Goal: Information Seeking & Learning: Learn about a topic

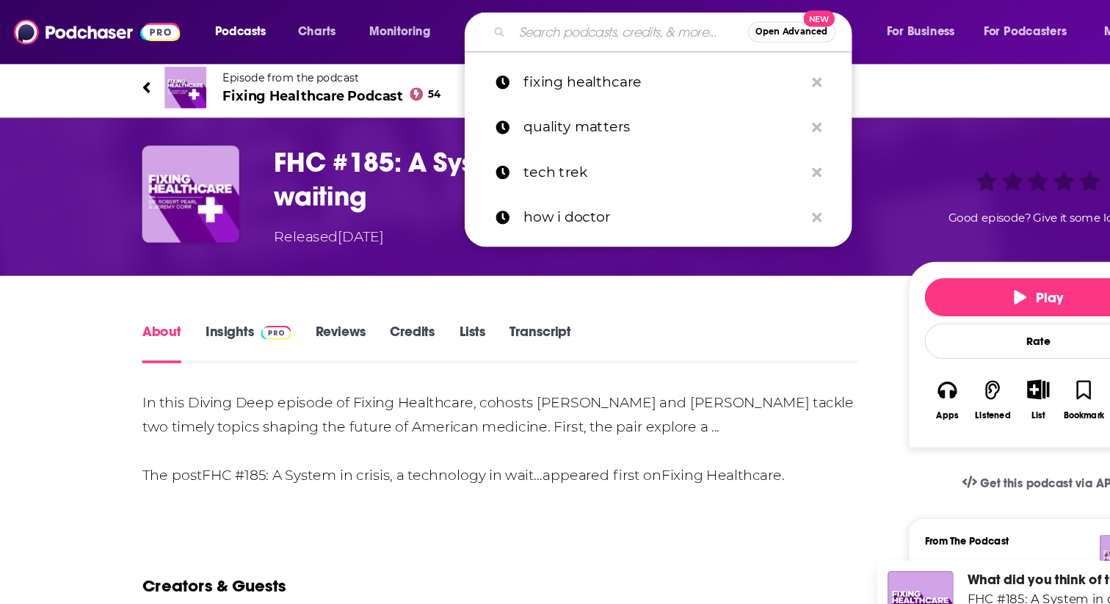
click at [477, 23] on input "Search podcasts, credits, & more..." at bounding box center [534, 26] width 200 height 23
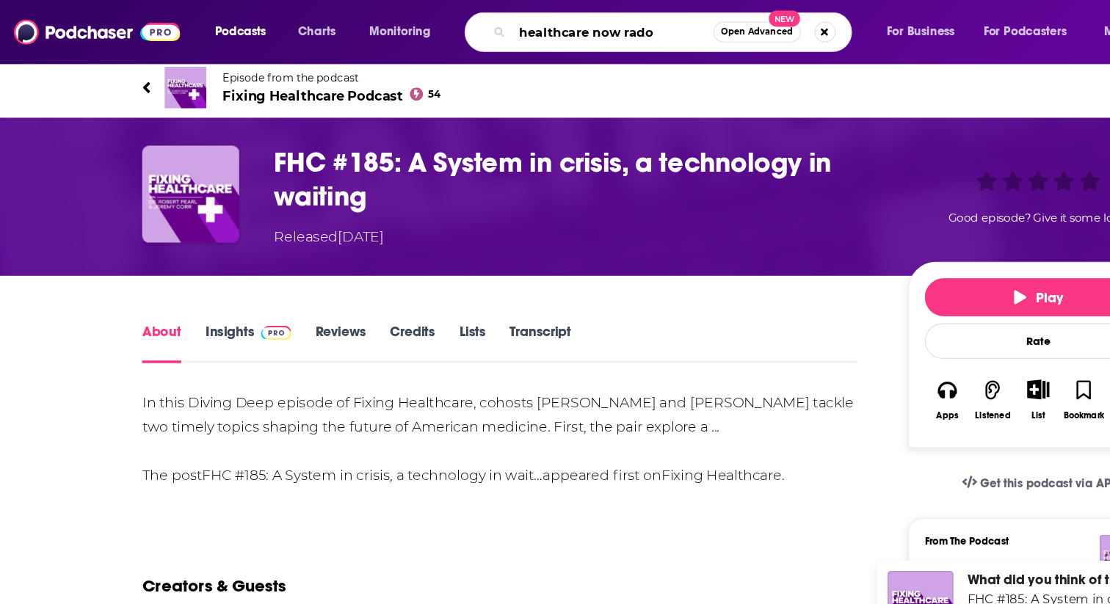
type input "healthcare now radoi"
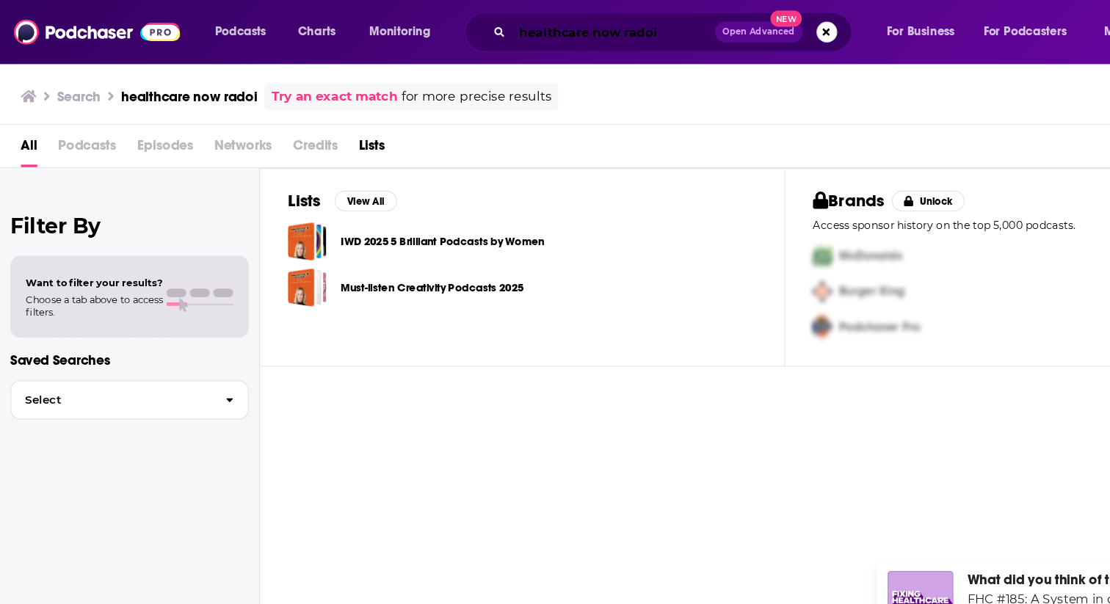
click at [557, 23] on input "healthcare now radoi" at bounding box center [520, 26] width 172 height 23
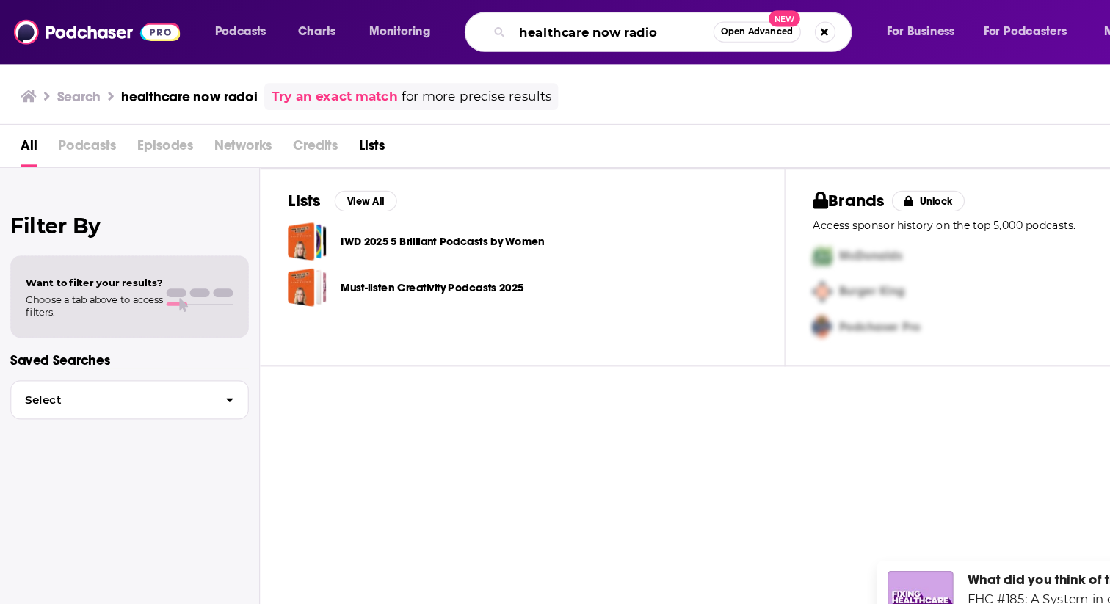
type input "healthcare now radio"
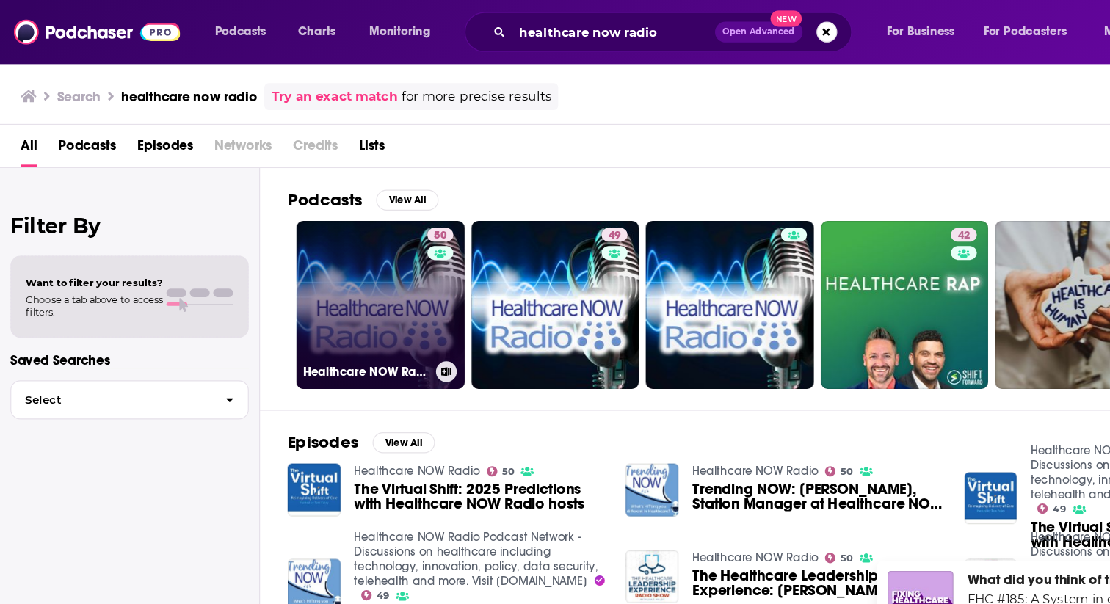
click at [317, 227] on link "50 Healthcare NOW Radio" at bounding box center [322, 258] width 142 height 142
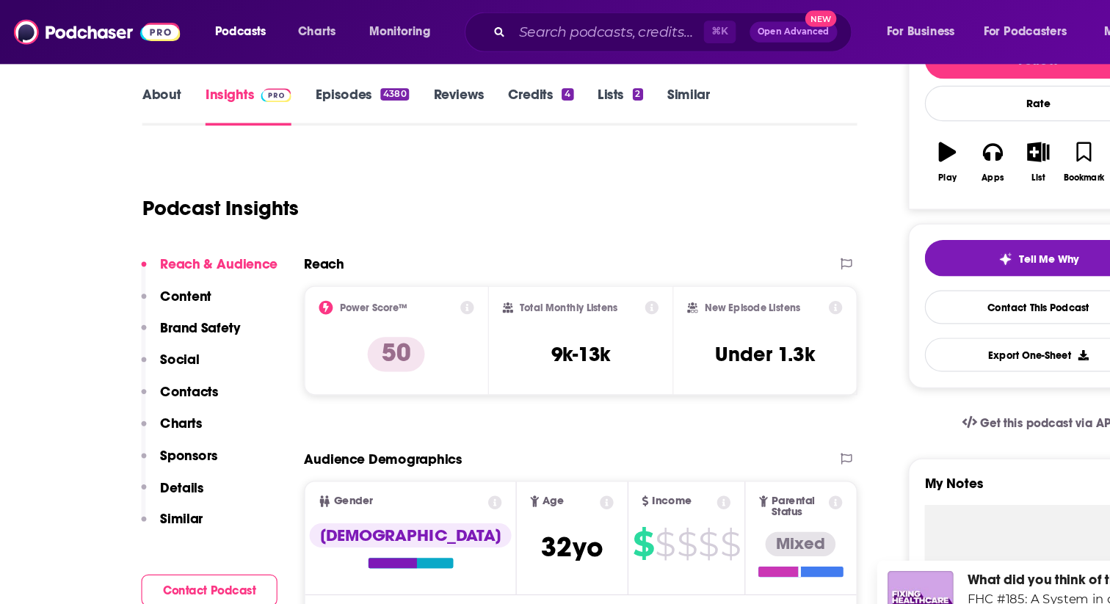
scroll to position [9, 0]
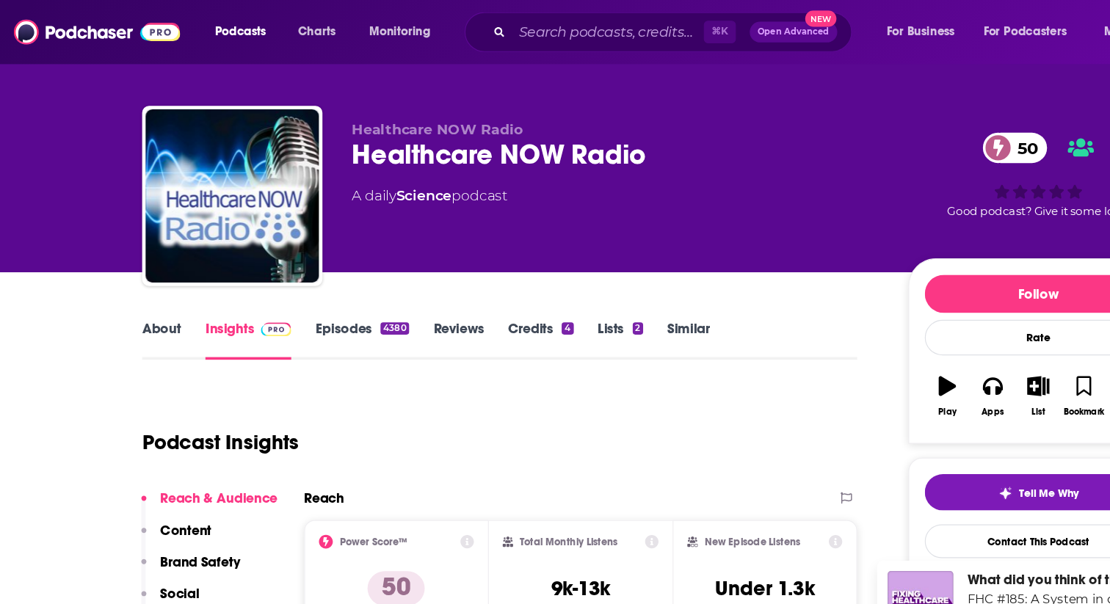
click at [298, 283] on link "Episodes 4380" at bounding box center [306, 288] width 79 height 34
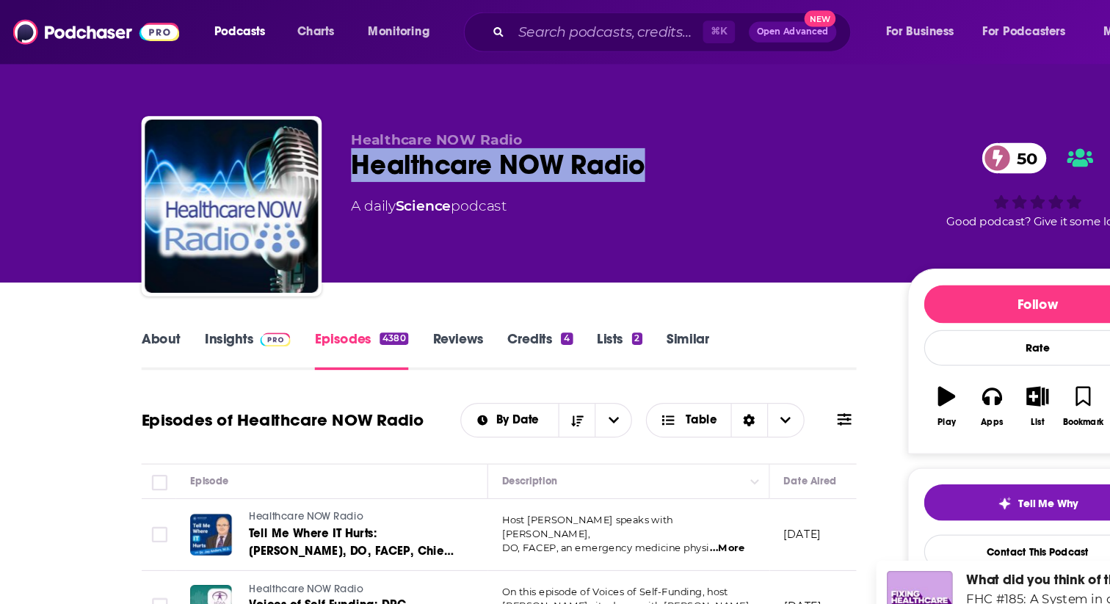
drag, startPoint x: 568, startPoint y: 140, endPoint x: 295, endPoint y: 146, distance: 272.5
click at [295, 146] on div "Healthcare NOW Radio Healthcare NOW Radio 50 A daily Science podcast 50 Good po…" at bounding box center [554, 177] width 869 height 159
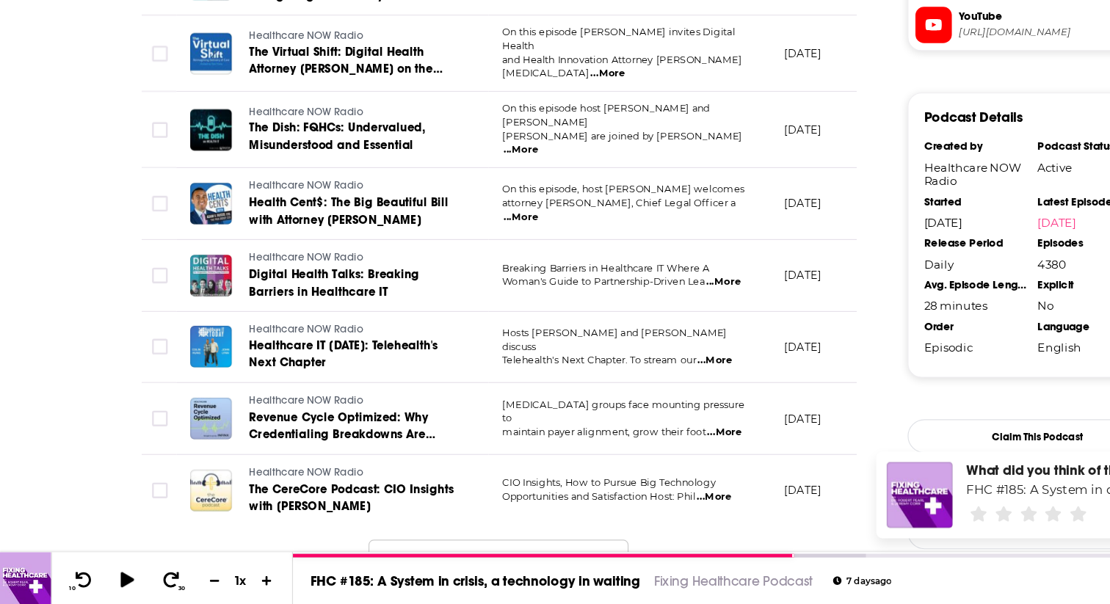
scroll to position [1497, 0]
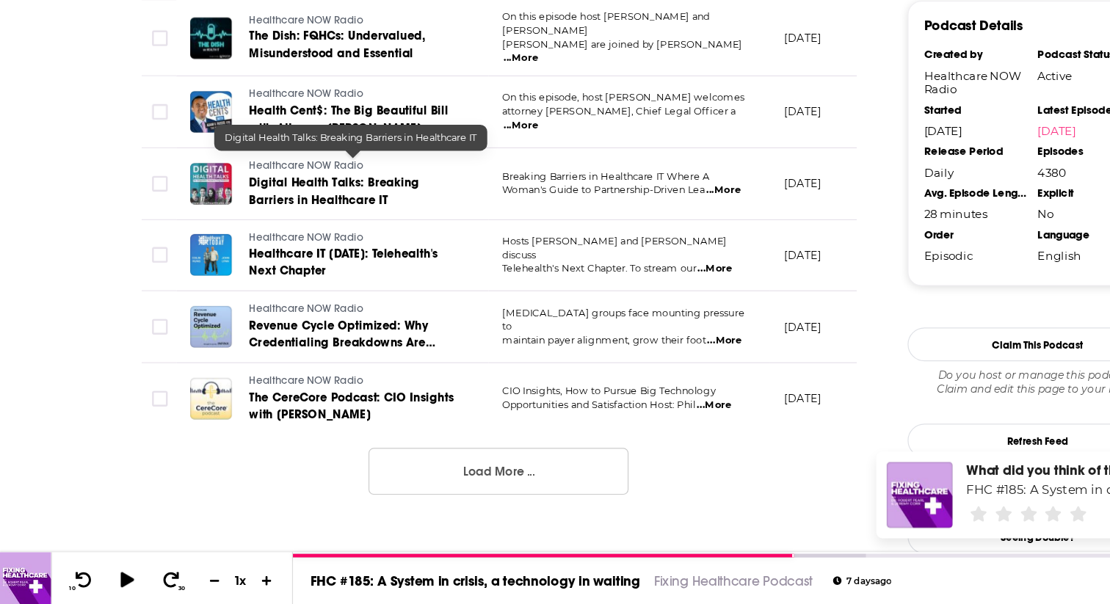
click at [305, 245] on span "Digital Health Talks: Breaking Barriers in Healthcare IT" at bounding box center [283, 254] width 144 height 27
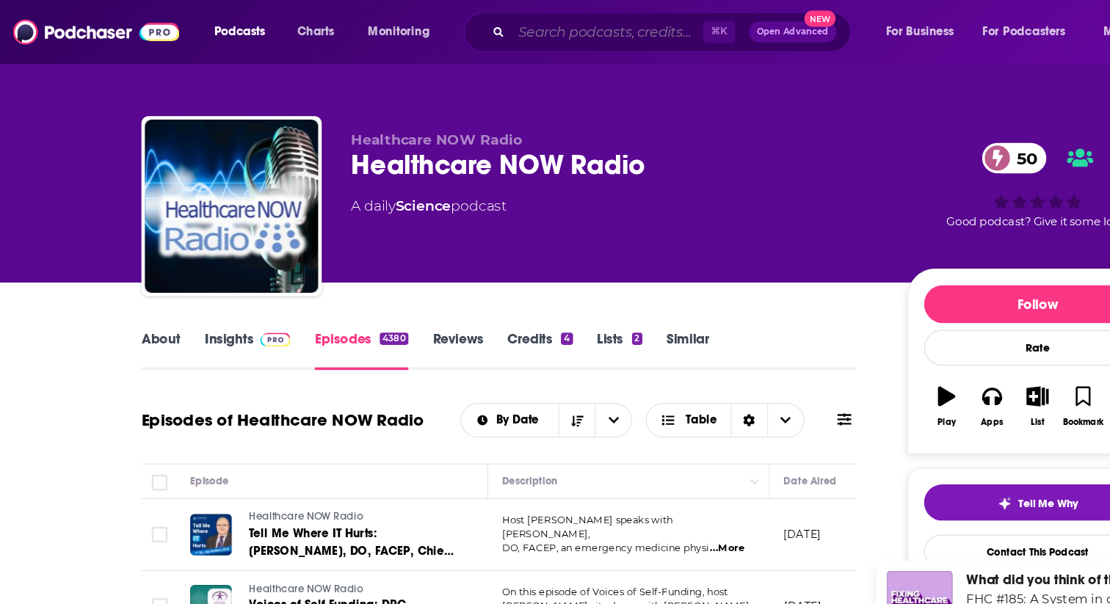
click at [457, 29] on input "Search podcasts, credits, & more..." at bounding box center [515, 26] width 162 height 23
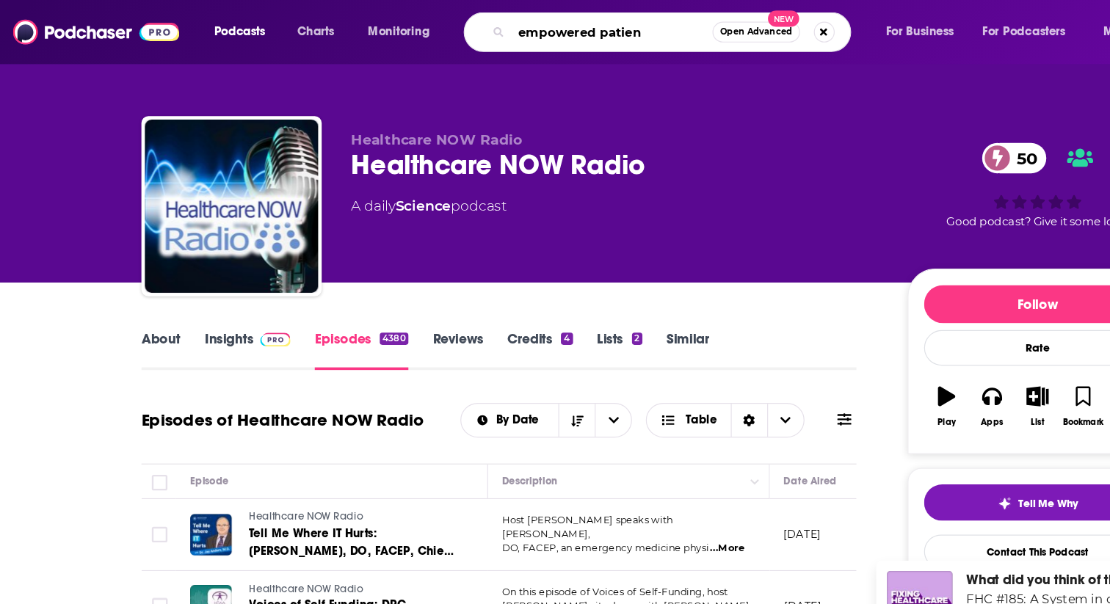
type input "empowered patient"
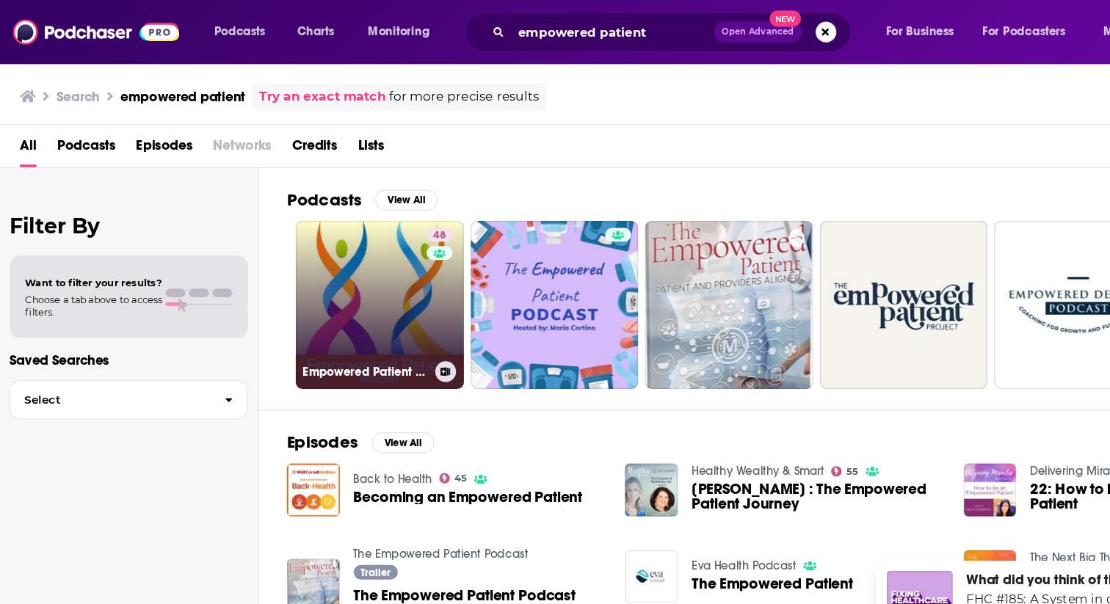
click at [366, 275] on div "48" at bounding box center [375, 249] width 26 height 113
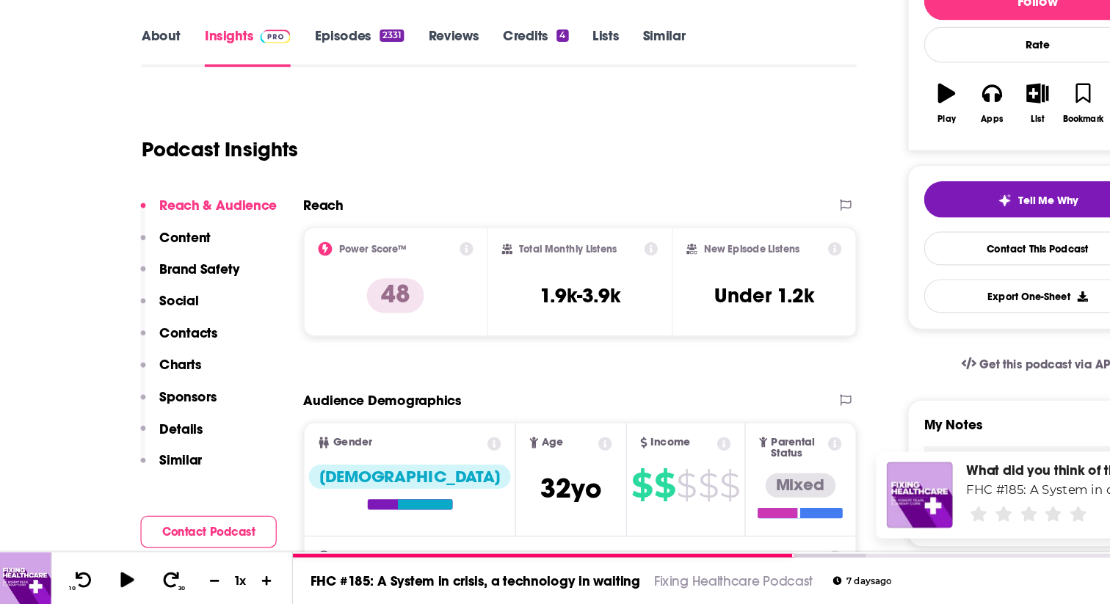
scroll to position [164, 0]
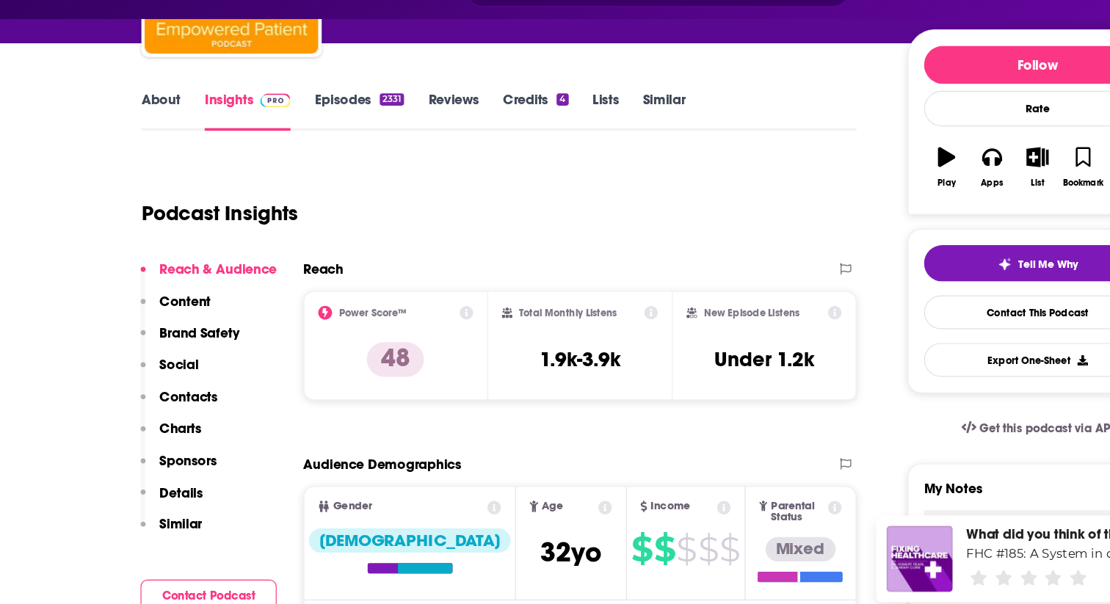
click at [318, 119] on link "Episodes 2331" at bounding box center [305, 132] width 76 height 34
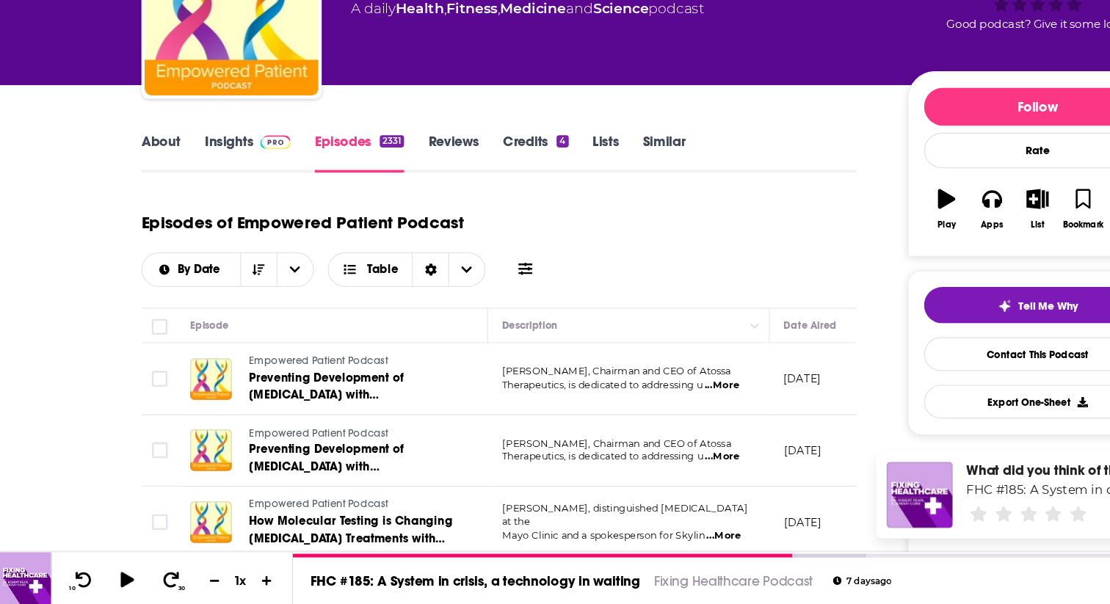
scroll to position [155, 0]
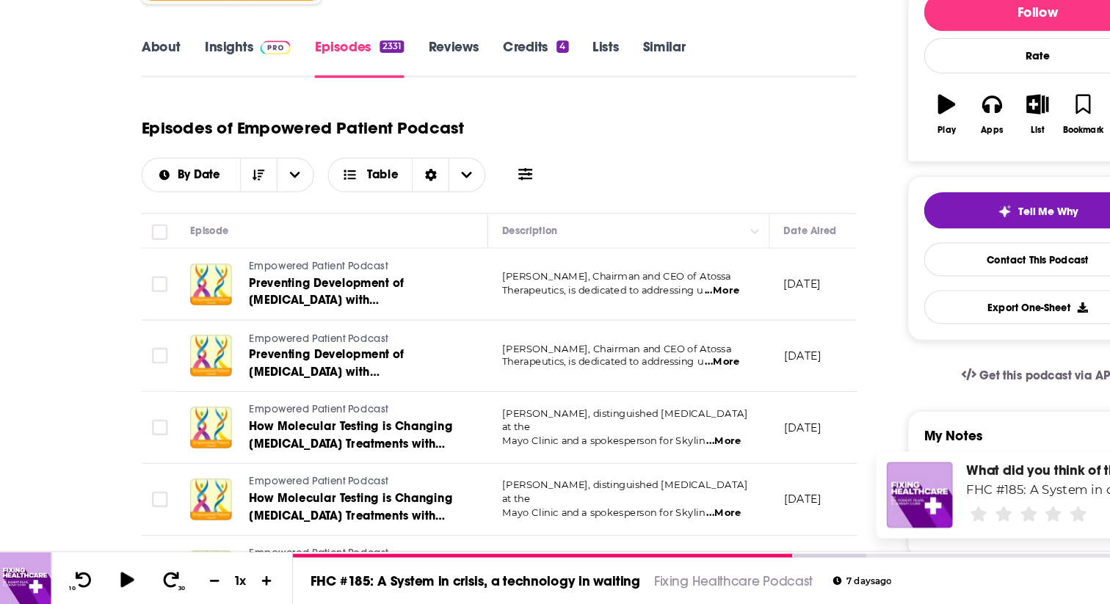
click at [144, 123] on div "About Insights Episodes 2331 Reviews Credits 4 Lists Similar" at bounding box center [423, 141] width 606 height 36
click at [145, 136] on link "About" at bounding box center [136, 142] width 33 height 34
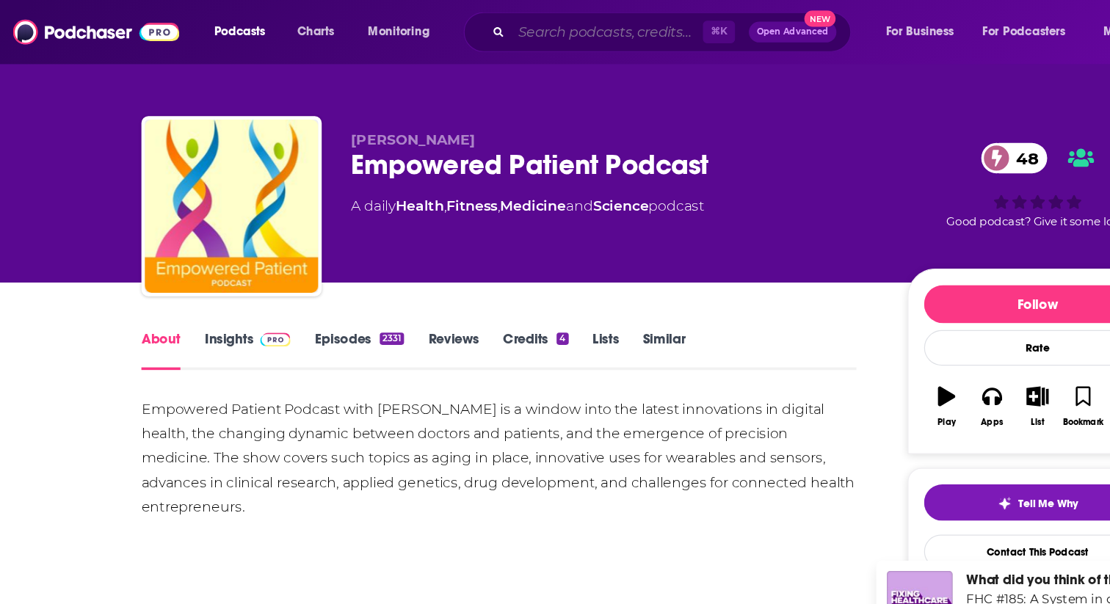
click at [467, 18] on input "Search podcasts, credits, & more..." at bounding box center [515, 26] width 162 height 23
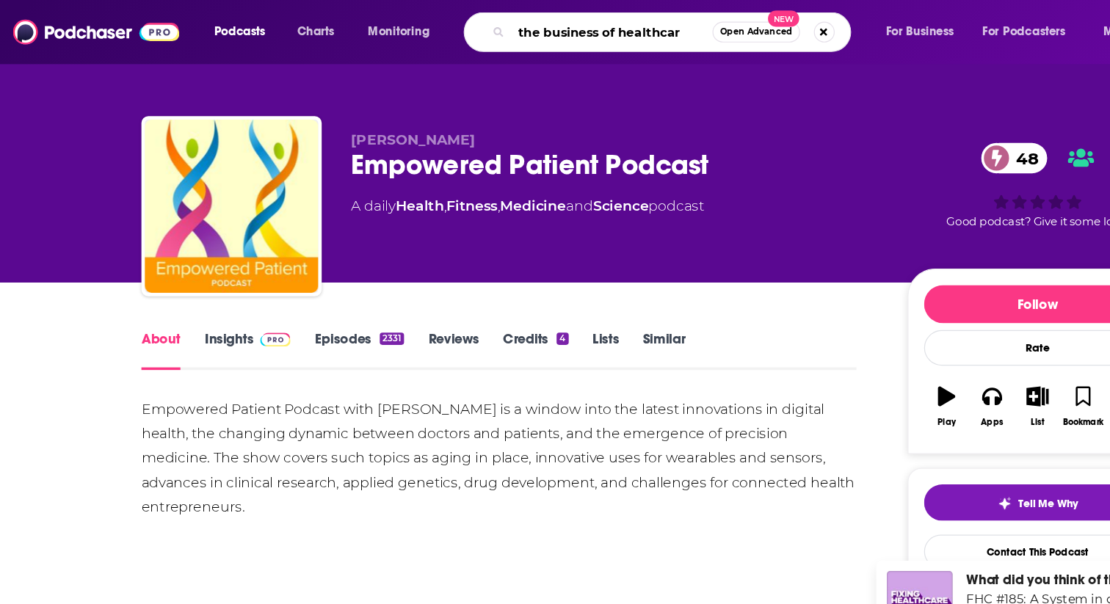
type input "the business of healthcare"
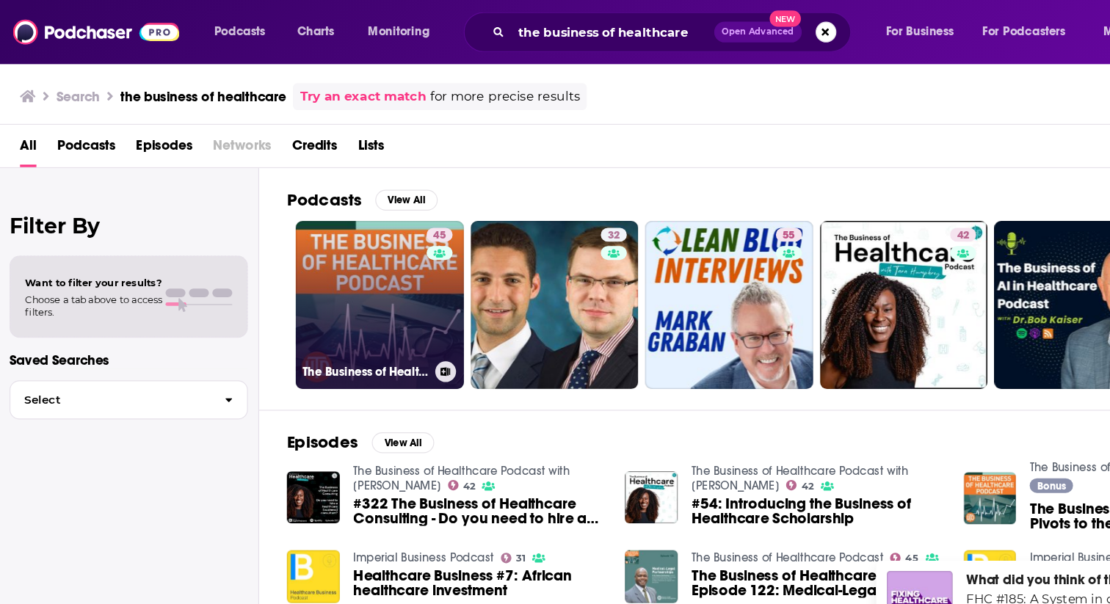
click at [319, 230] on link "45 The Business of Healthcare Podcast" at bounding box center [322, 258] width 142 height 142
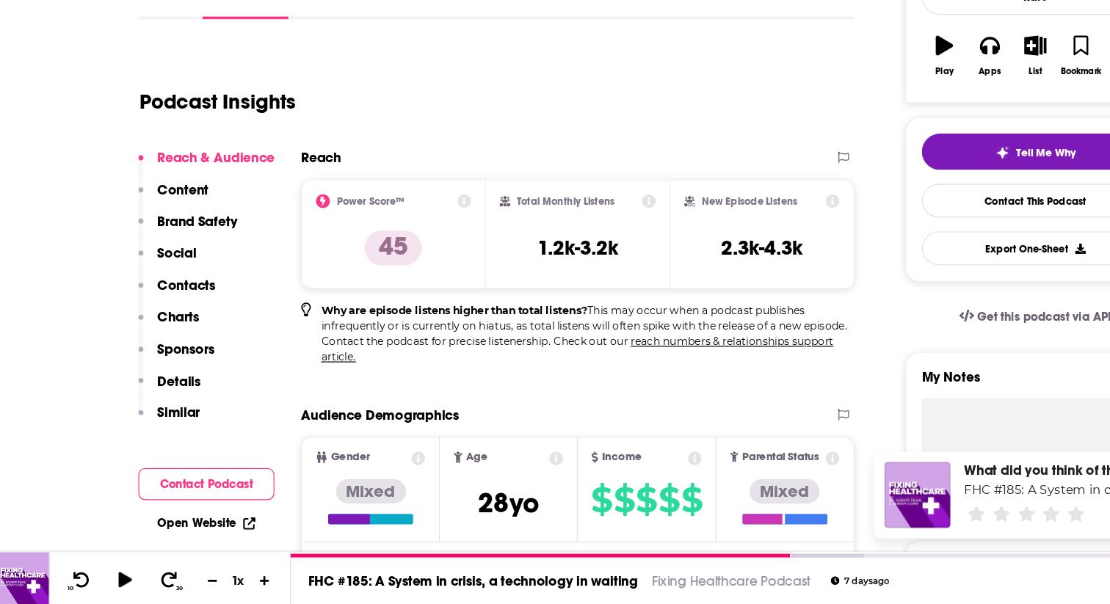
scroll to position [205, 0]
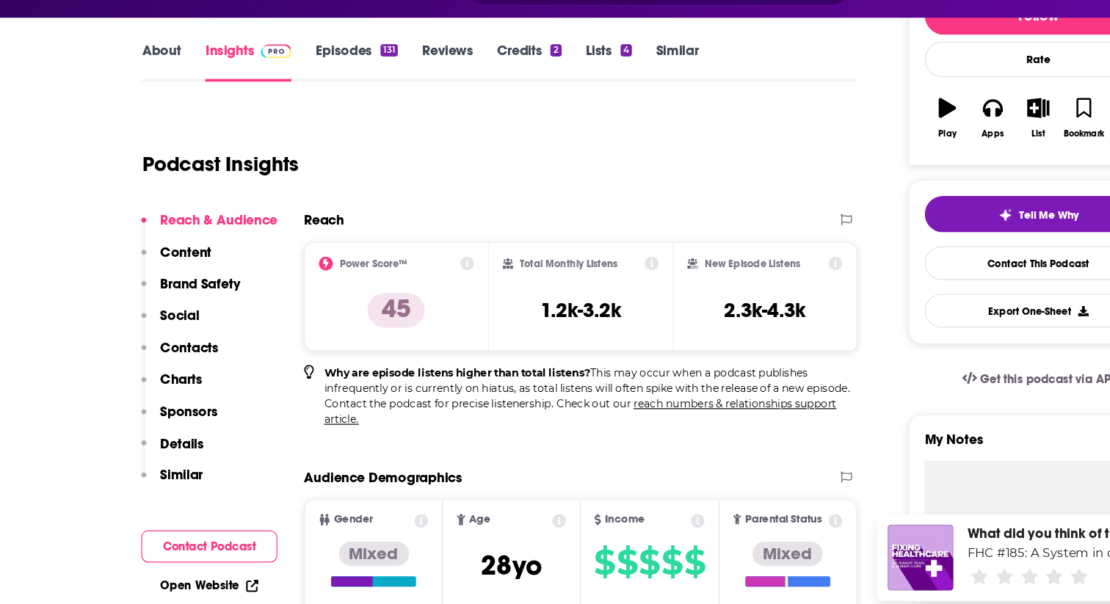
click at [289, 77] on link "Episodes 131" at bounding box center [302, 92] width 70 height 34
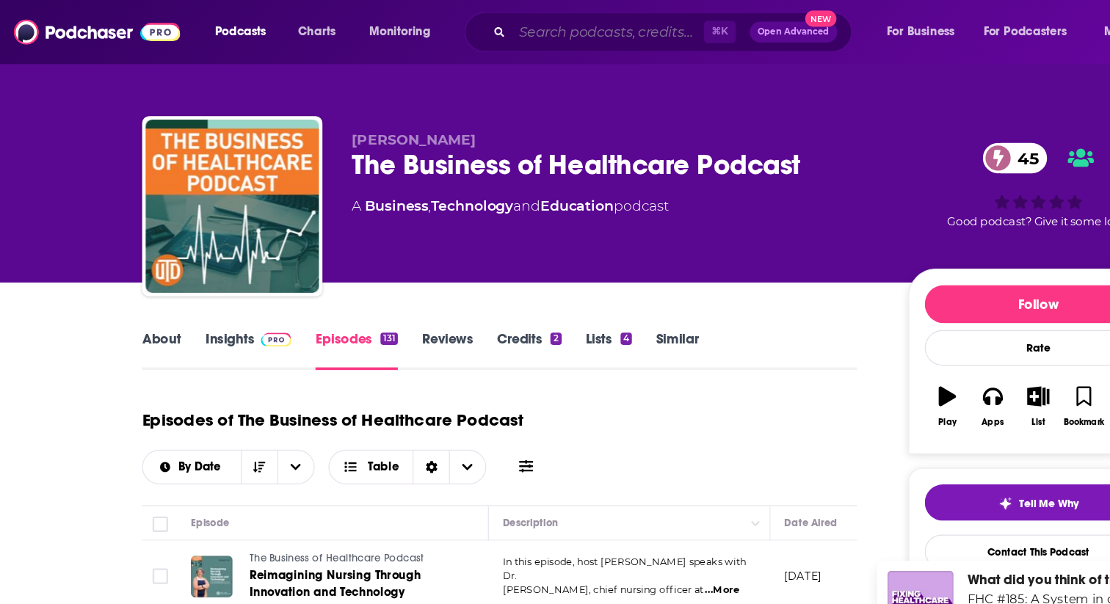
click at [496, 28] on input "Search podcasts, credits, & more..." at bounding box center [515, 26] width 162 height 23
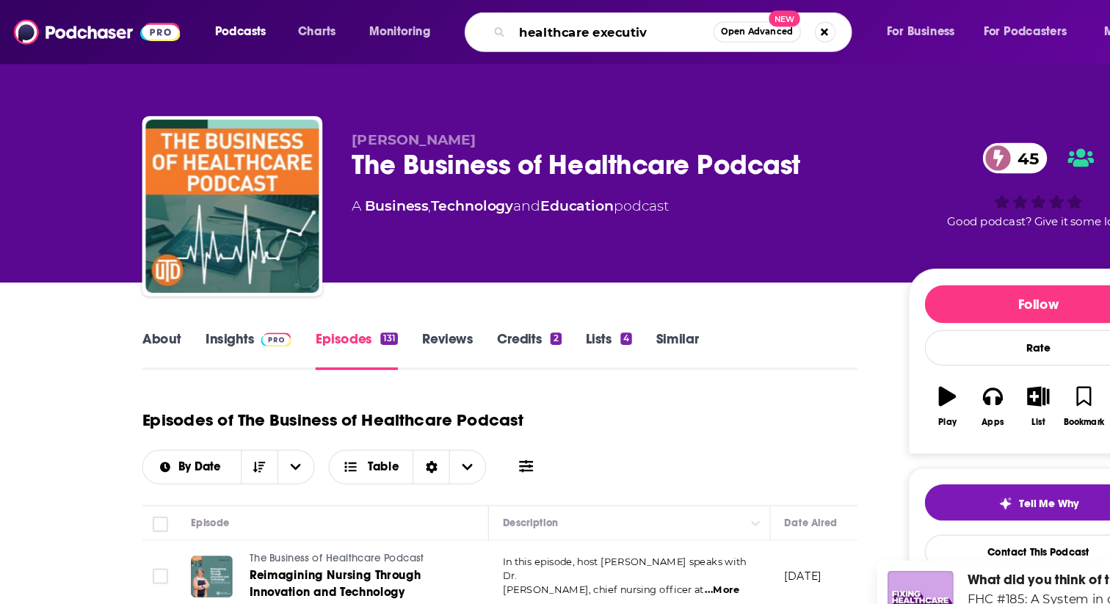
type input "healthcare executive"
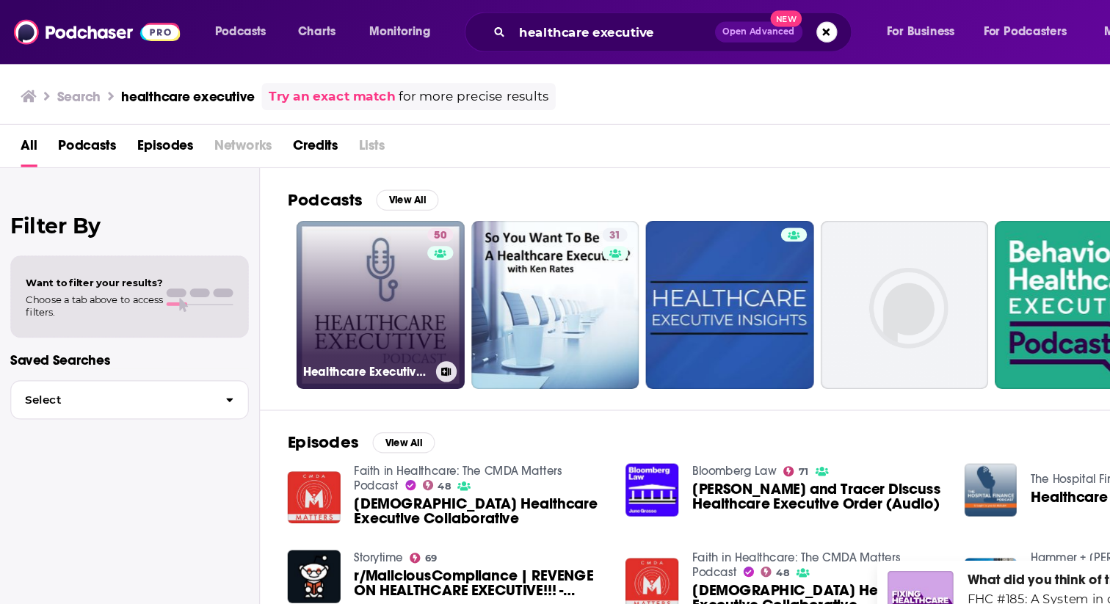
click at [328, 265] on link "50 Healthcare Executive Podcast" at bounding box center [322, 258] width 142 height 142
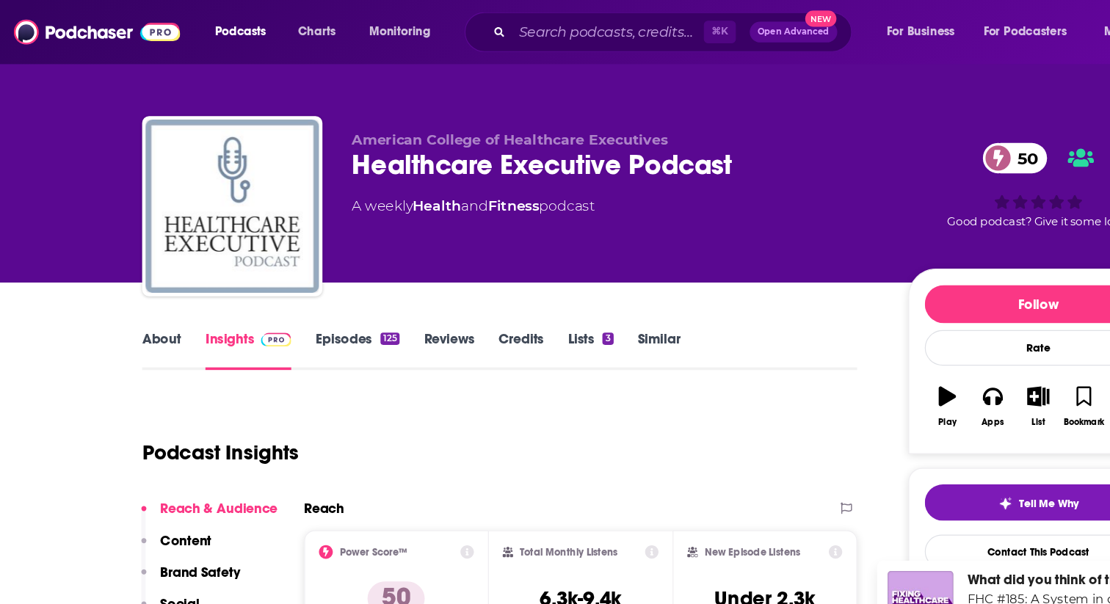
click at [317, 292] on link "Episodes 125" at bounding box center [302, 297] width 71 height 34
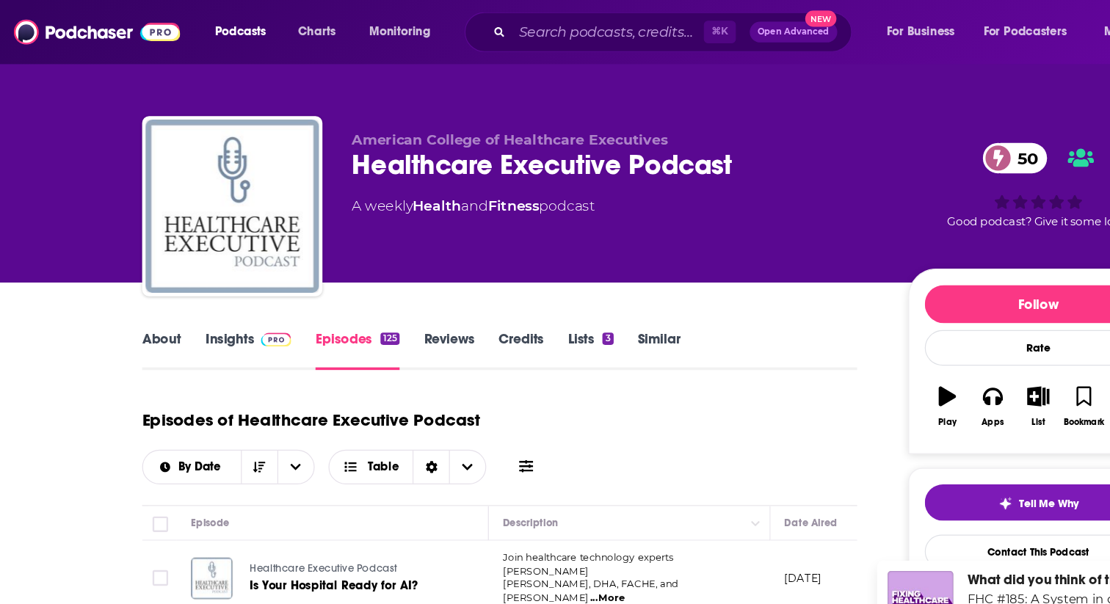
click at [146, 289] on link "About" at bounding box center [136, 297] width 33 height 34
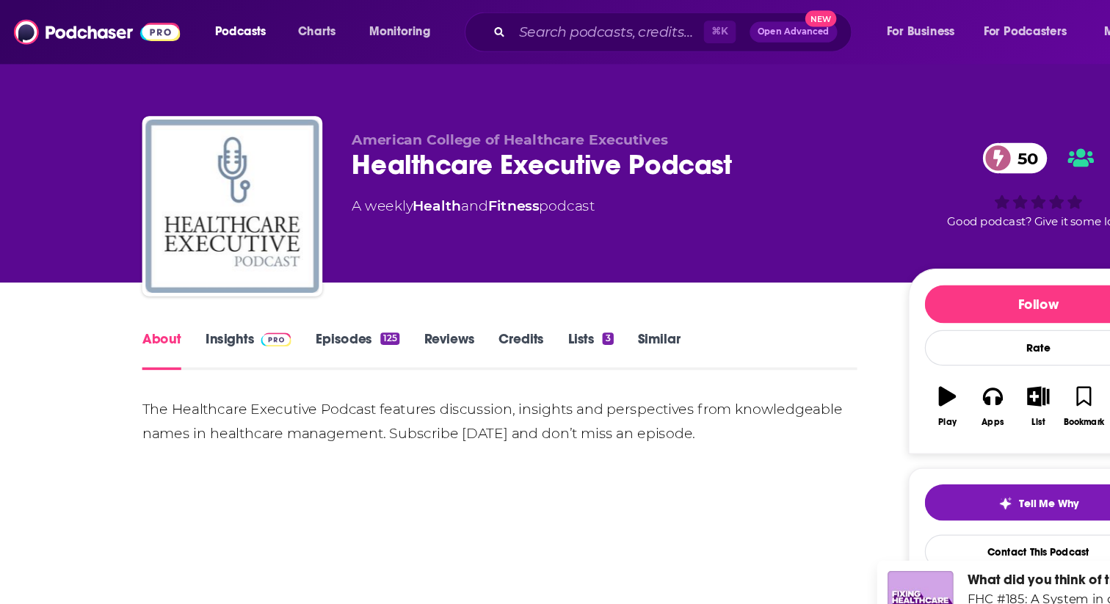
click at [297, 285] on link "Episodes 125" at bounding box center [302, 297] width 71 height 34
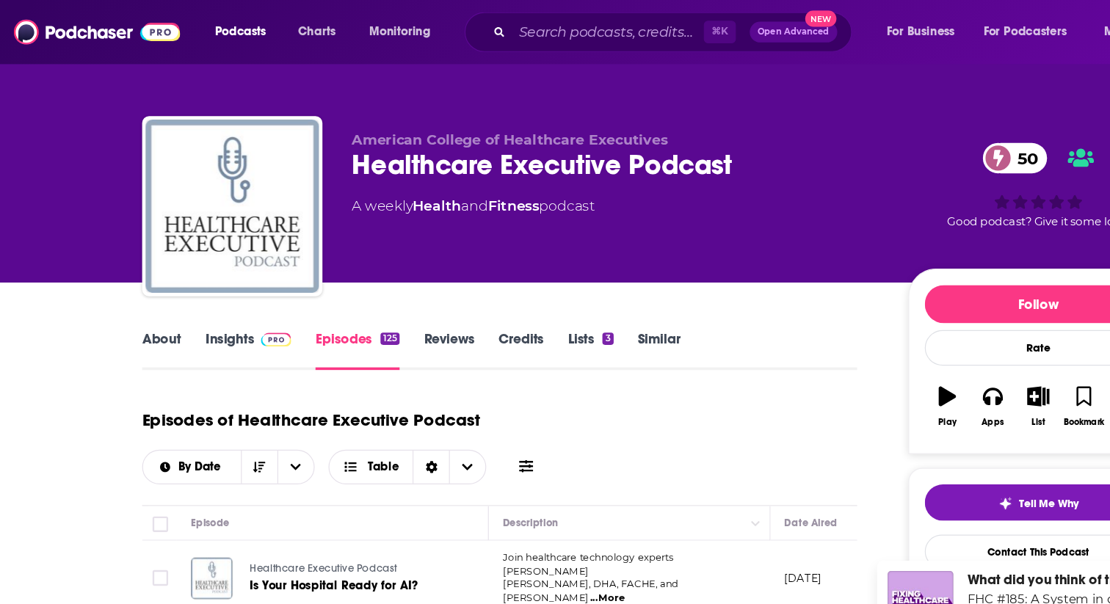
click at [466, 40] on div "⌘ K Open Advanced New" at bounding box center [558, 27] width 328 height 34
click at [462, 36] on input "Search podcasts, credits, & more..." at bounding box center [515, 26] width 162 height 23
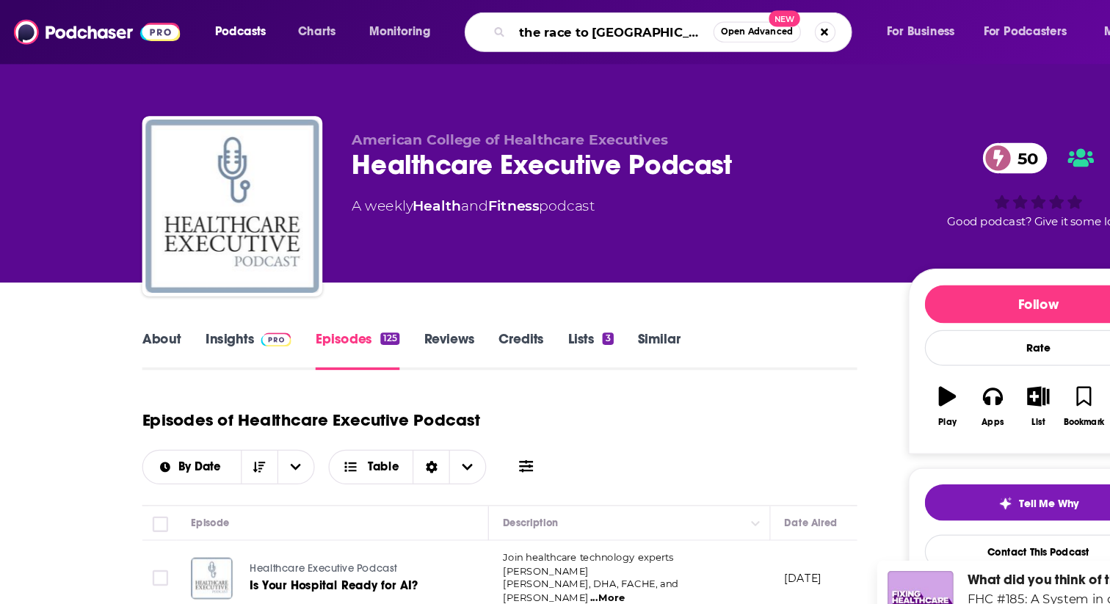
type input "the race to value"
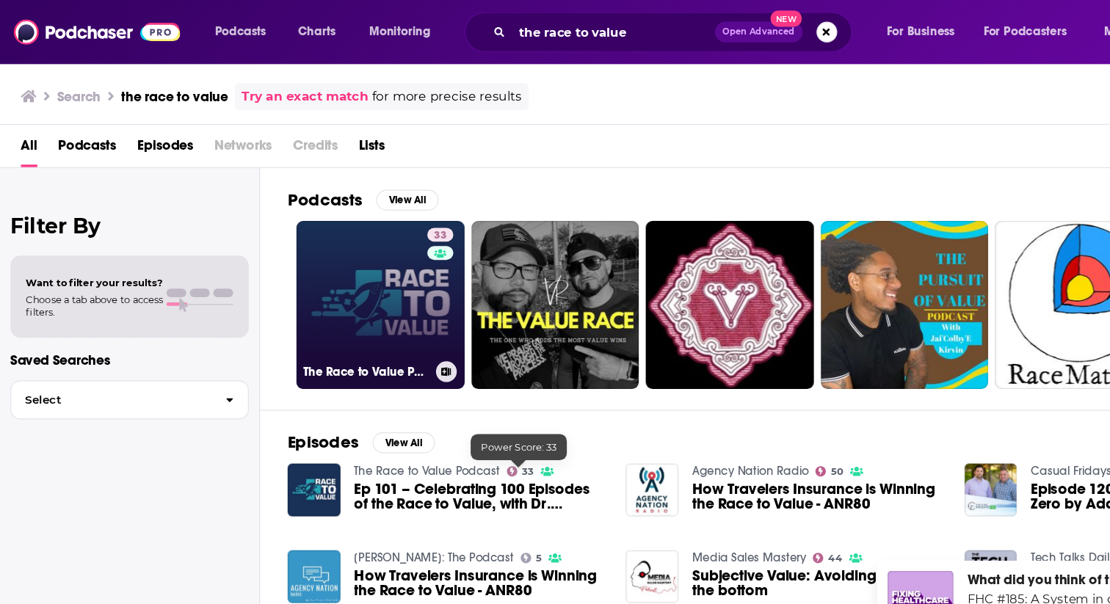
click at [325, 298] on link "33 The Race to Value Podcast" at bounding box center [322, 258] width 142 height 142
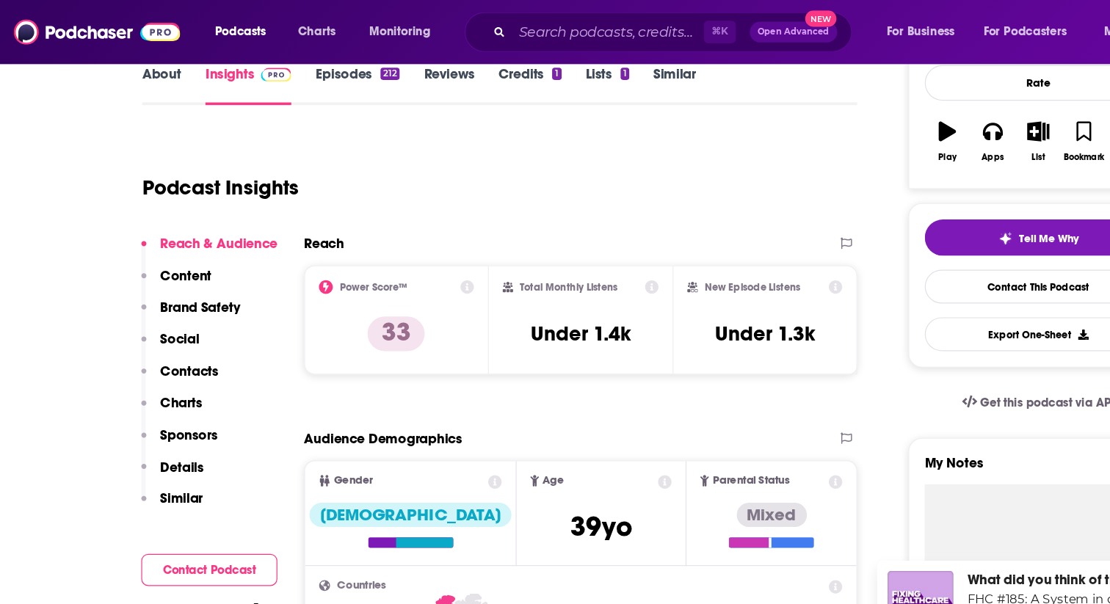
scroll to position [223, 0]
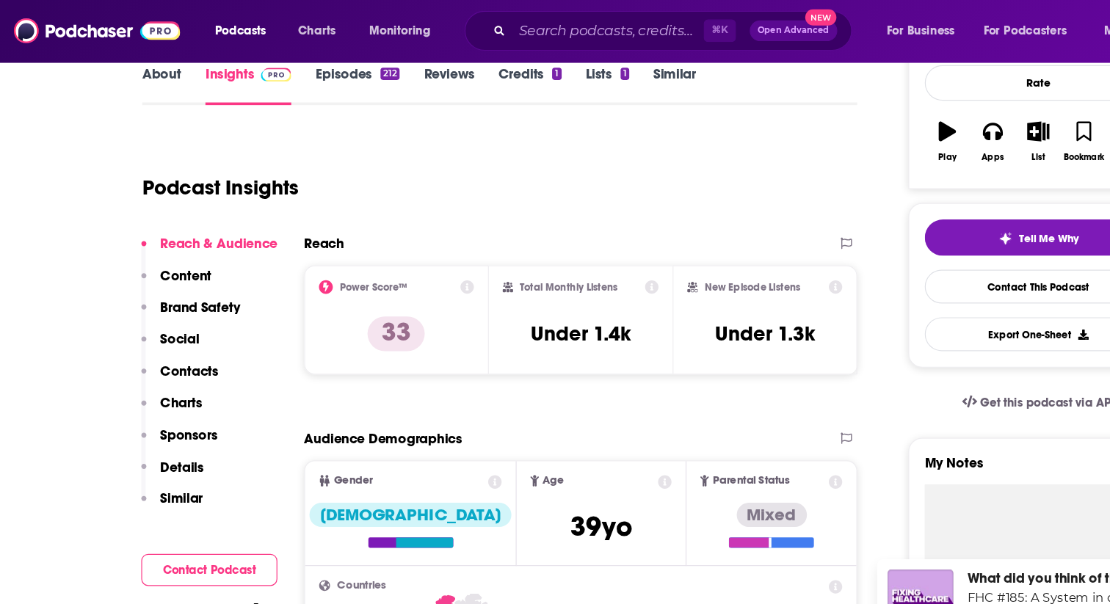
click at [145, 67] on link "About" at bounding box center [136, 74] width 33 height 34
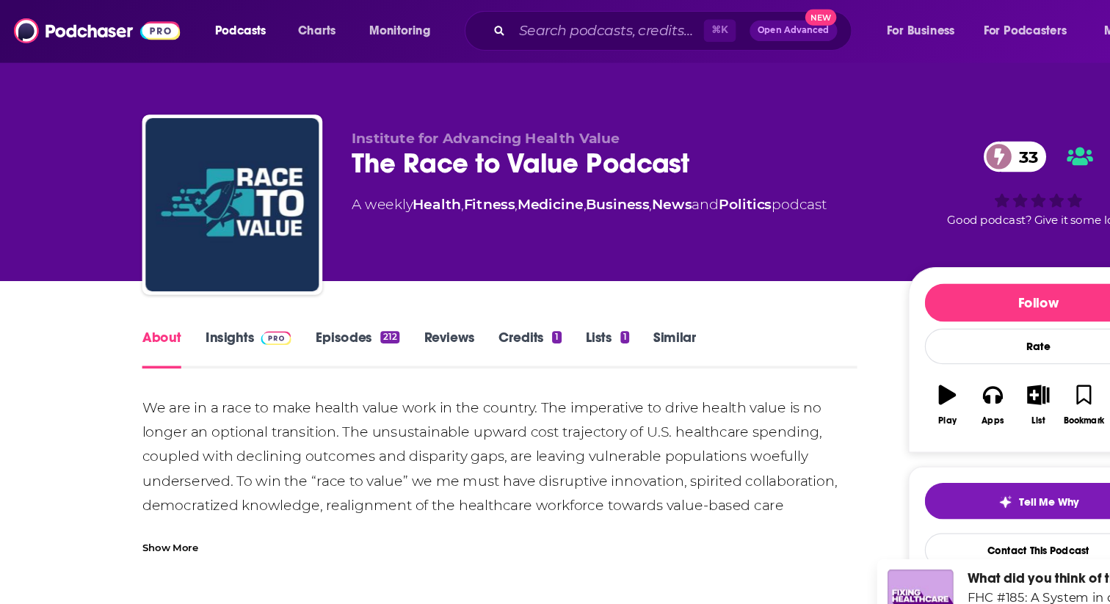
click at [295, 289] on link "Episodes 212" at bounding box center [302, 297] width 71 height 34
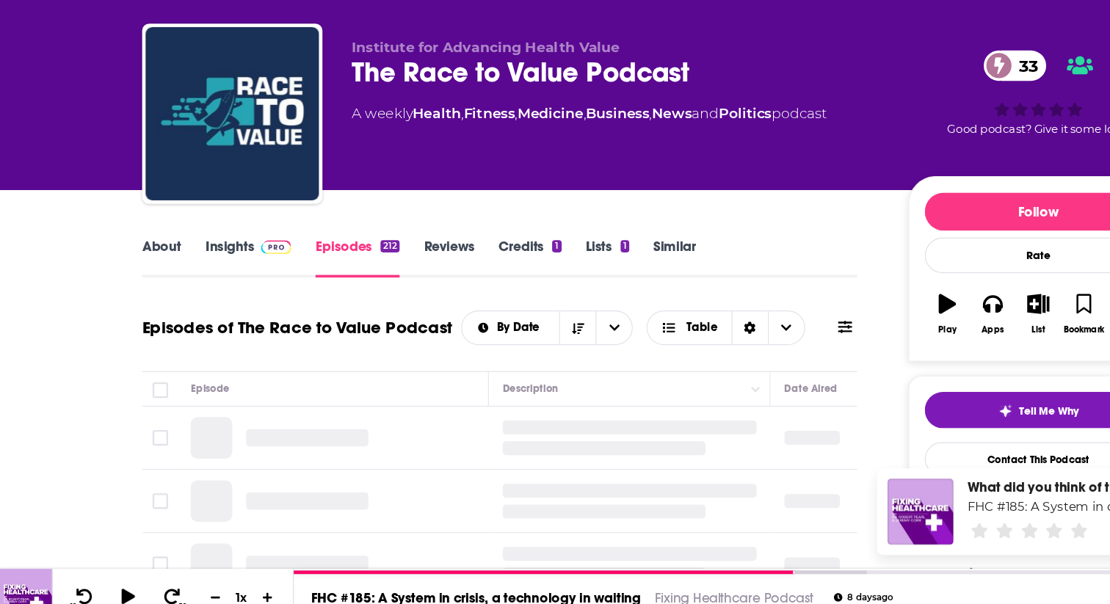
scroll to position [232, 0]
